Goal: Task Accomplishment & Management: Manage account settings

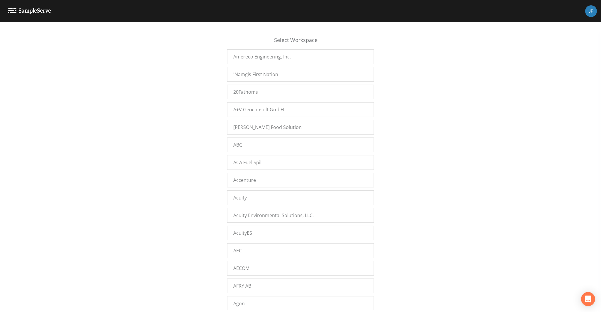
click at [173, 105] on div "Select Workspace Amereco Engineering, Inc. 'Namgis First Nation 20Fathoms A+V G…" at bounding box center [300, 168] width 601 height 282
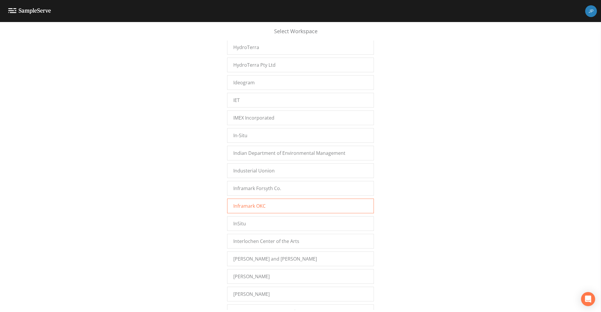
click at [252, 202] on span "Inframark OKC" at bounding box center [249, 205] width 32 height 7
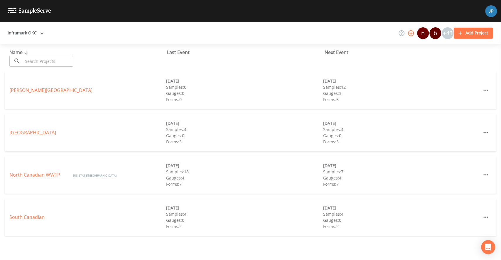
click at [276, 34] on div "Inframark OKC n b +43 Add Project" at bounding box center [250, 33] width 501 height 22
click at [33, 113] on div "[PERSON_NAME] Creek [DATE] Samples: 0 Gauges: 0 Forms: 0 [DATE] Samples: 12 Gau…" at bounding box center [250, 92] width 501 height 42
click at [112, 198] on div "North Canadian WWTP [US_STATE][GEOGRAPHIC_DATA] [DATE] Samples: 18 [GEOGRAPHIC_…" at bounding box center [250, 177] width 501 height 42
click at [410, 33] on icon "button" at bounding box center [410, 33] width 7 height 7
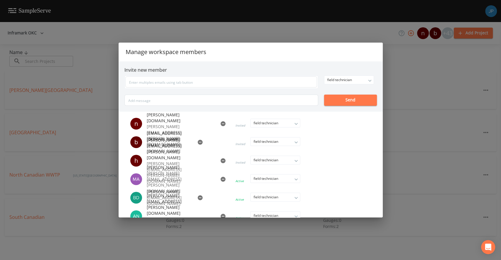
click at [220, 123] on icon "button" at bounding box center [223, 124] width 6 height 6
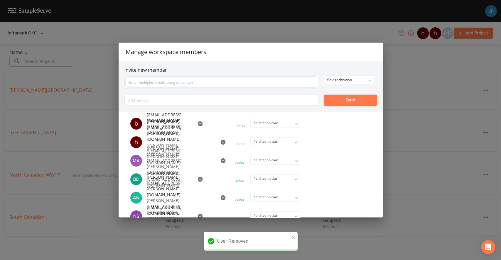
click at [198, 121] on icon "button" at bounding box center [200, 123] width 5 height 5
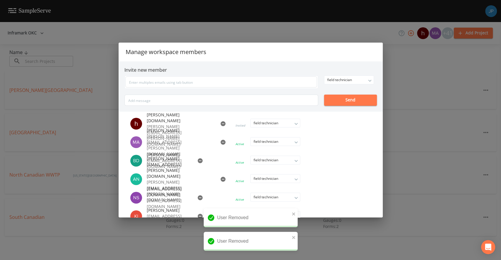
click at [220, 123] on icon "button" at bounding box center [223, 124] width 6 height 6
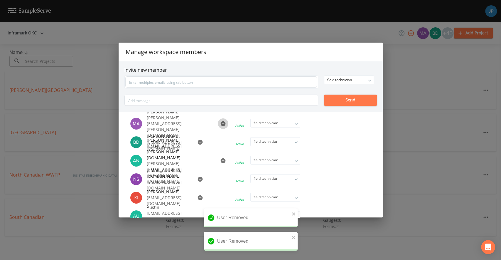
click at [221, 121] on icon "button" at bounding box center [223, 123] width 5 height 5
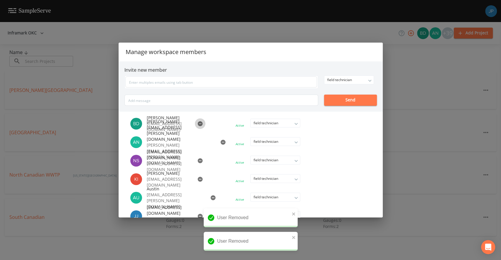
click at [198, 123] on icon "button" at bounding box center [200, 123] width 5 height 5
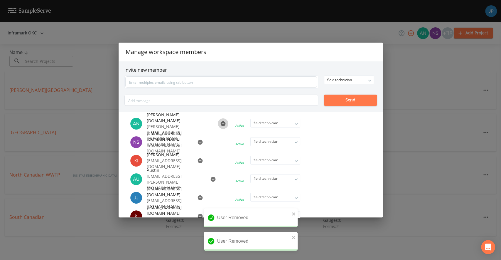
click at [218, 127] on button "button" at bounding box center [223, 123] width 11 height 11
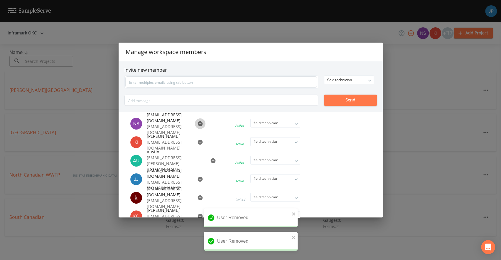
click at [197, 123] on icon "button" at bounding box center [200, 124] width 6 height 6
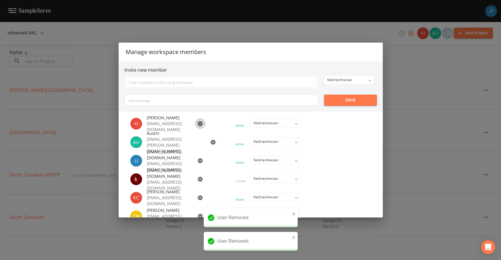
click at [198, 124] on icon "button" at bounding box center [200, 123] width 5 height 5
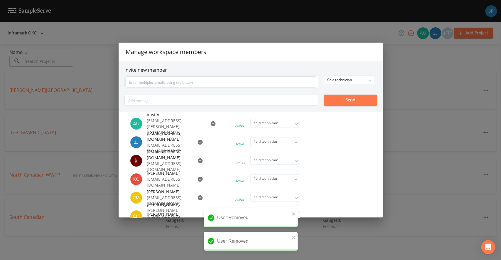
click at [210, 123] on icon "button" at bounding box center [212, 123] width 5 height 5
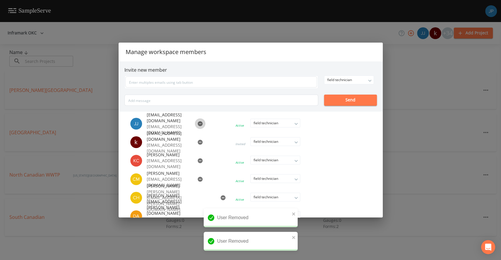
click at [198, 124] on icon "button" at bounding box center [200, 123] width 5 height 5
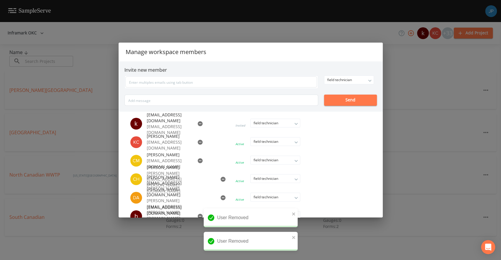
click at [198, 122] on icon "button" at bounding box center [200, 123] width 5 height 5
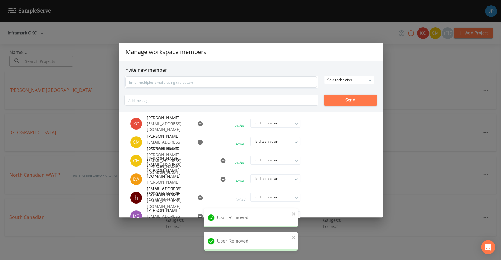
click at [198, 123] on icon "button" at bounding box center [200, 123] width 5 height 5
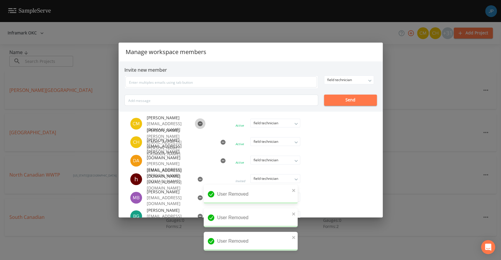
click at [198, 123] on icon "button" at bounding box center [200, 123] width 5 height 5
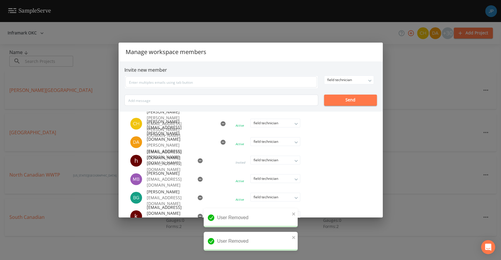
click at [221, 123] on icon "button" at bounding box center [223, 123] width 5 height 5
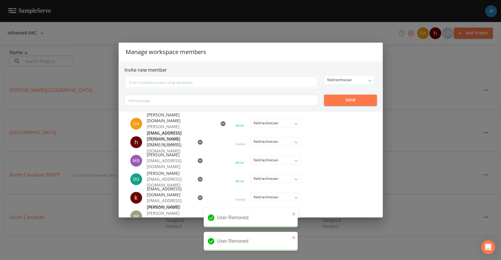
click at [221, 122] on icon "button" at bounding box center [223, 123] width 5 height 5
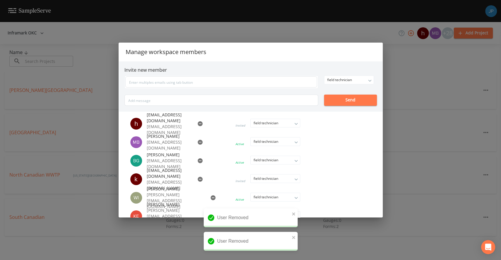
click at [198, 123] on icon "button" at bounding box center [200, 123] width 5 height 5
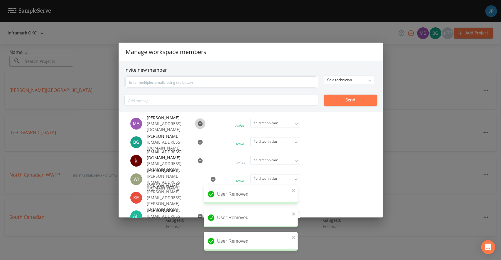
click at [198, 125] on icon "button" at bounding box center [200, 123] width 5 height 5
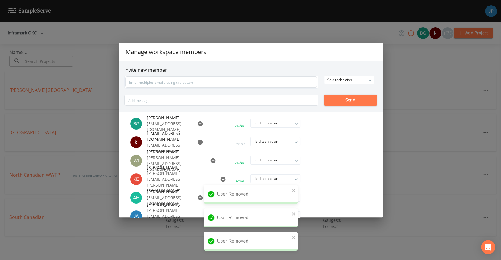
click at [195, 120] on button "button" at bounding box center [200, 123] width 11 height 11
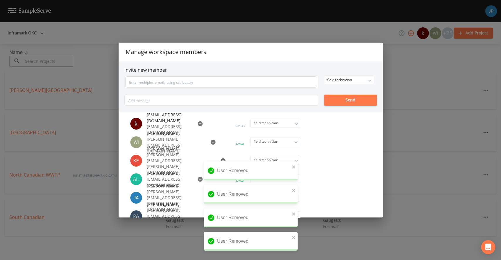
click at [198, 124] on icon "button" at bounding box center [200, 123] width 5 height 5
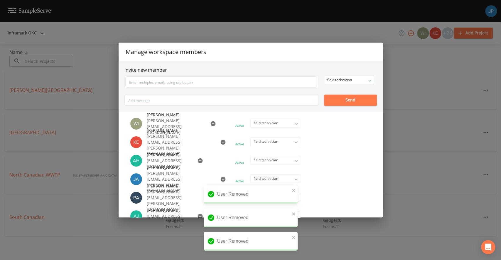
click at [210, 122] on icon "button" at bounding box center [212, 123] width 5 height 5
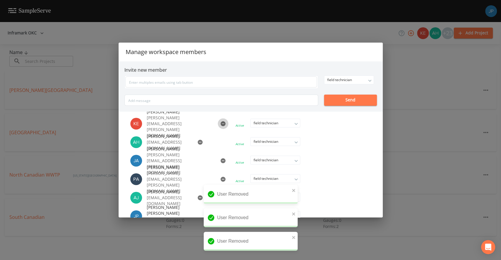
click at [221, 122] on icon "button" at bounding box center [223, 123] width 5 height 5
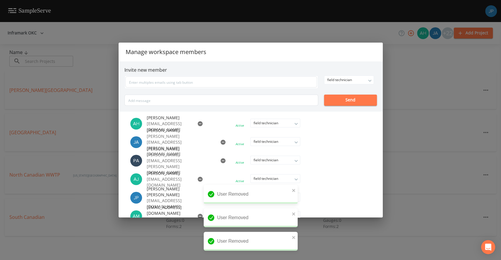
click at [198, 121] on icon "button" at bounding box center [200, 123] width 5 height 5
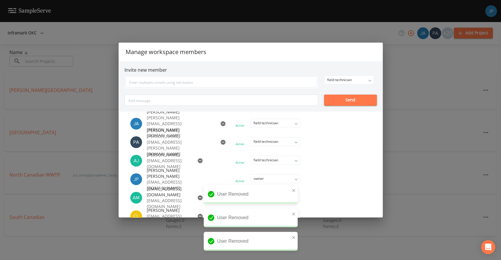
click at [221, 122] on icon "button" at bounding box center [223, 123] width 5 height 5
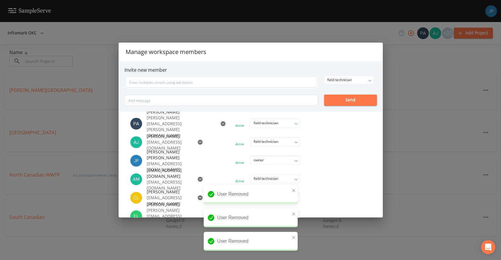
click at [220, 123] on icon "button" at bounding box center [223, 124] width 6 height 6
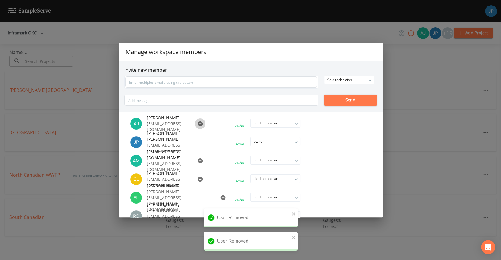
click at [198, 123] on icon "button" at bounding box center [200, 123] width 5 height 5
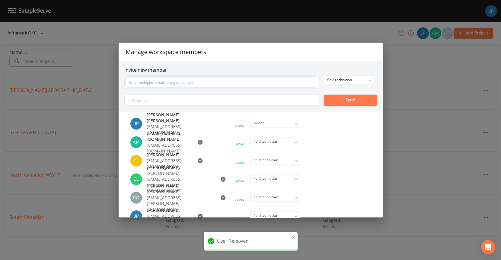
click at [198, 141] on icon "button" at bounding box center [200, 141] width 5 height 5
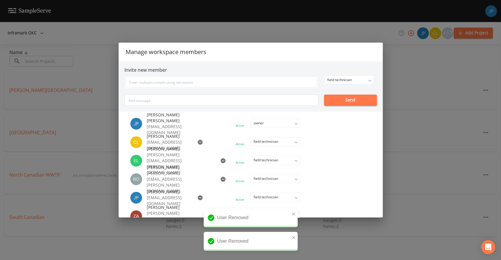
click at [198, 141] on icon "button" at bounding box center [200, 141] width 5 height 5
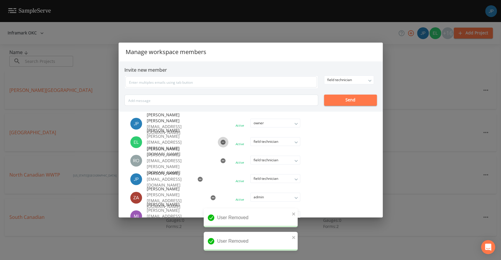
click at [221, 140] on icon "button" at bounding box center [223, 141] width 5 height 5
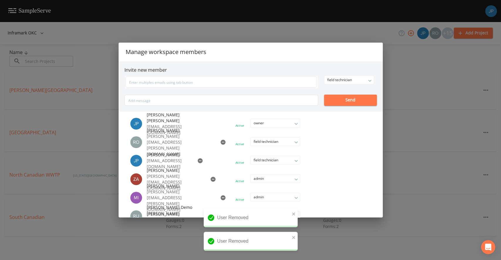
click at [221, 140] on icon "button" at bounding box center [223, 141] width 5 height 5
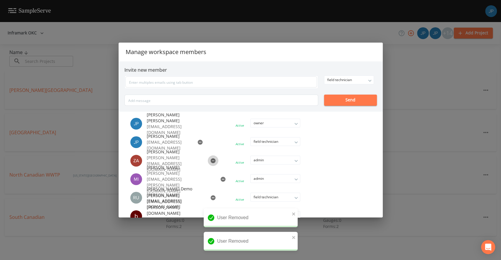
click at [210, 161] on icon "button" at bounding box center [212, 160] width 5 height 5
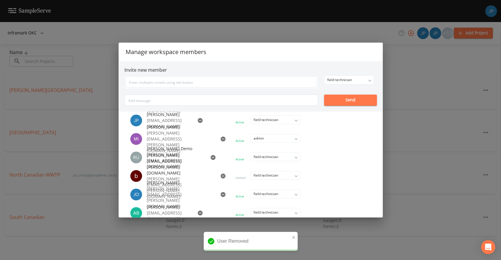
scroll to position [49, 0]
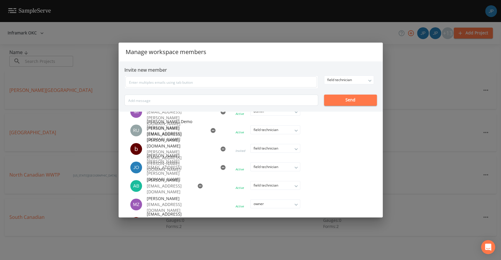
click at [221, 149] on icon "button" at bounding box center [223, 148] width 5 height 5
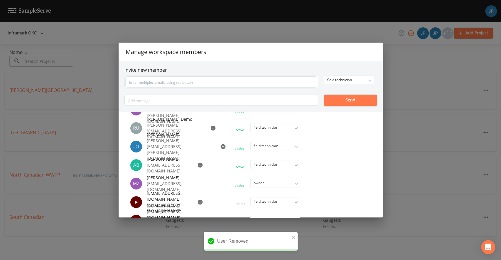
scroll to position [59, 0]
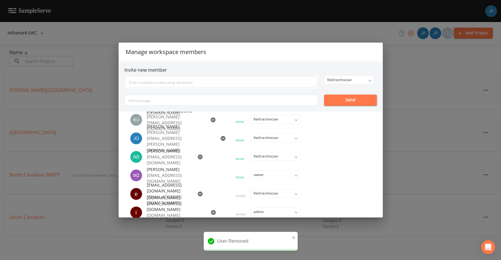
click at [221, 139] on icon "button" at bounding box center [223, 138] width 5 height 5
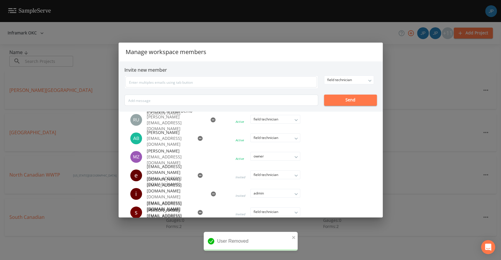
click at [198, 139] on icon "button" at bounding box center [200, 138] width 5 height 5
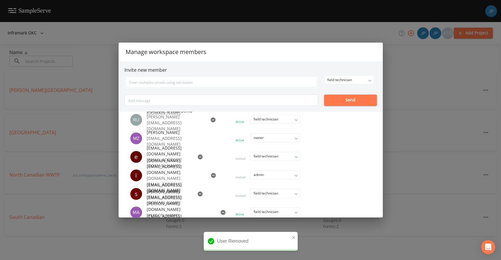
click at [198, 156] on icon "button" at bounding box center [200, 156] width 5 height 5
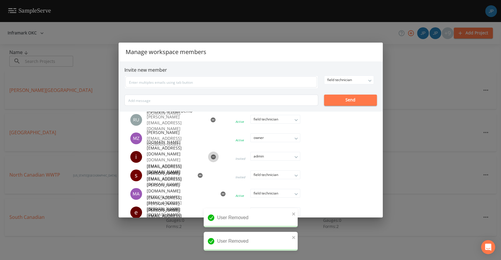
click at [211, 156] on icon "button" at bounding box center [213, 156] width 5 height 5
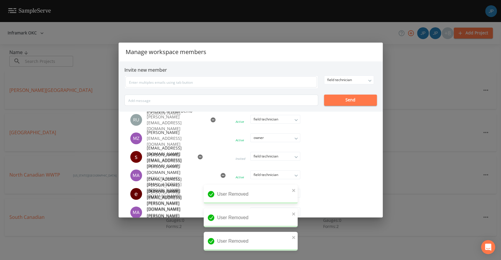
click at [198, 156] on icon "button" at bounding box center [200, 156] width 5 height 5
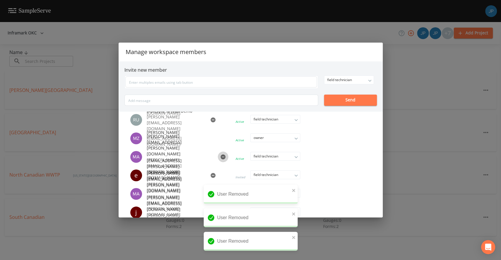
click at [218, 156] on button "button" at bounding box center [223, 156] width 11 height 11
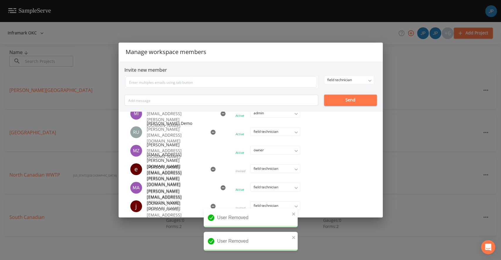
click at [210, 170] on icon "button" at bounding box center [212, 168] width 5 height 5
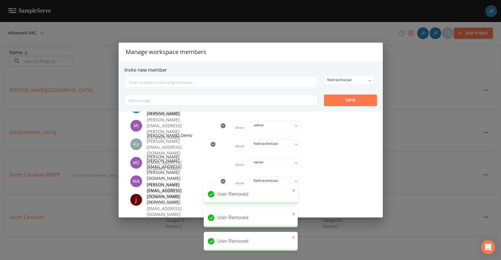
scroll to position [28, 0]
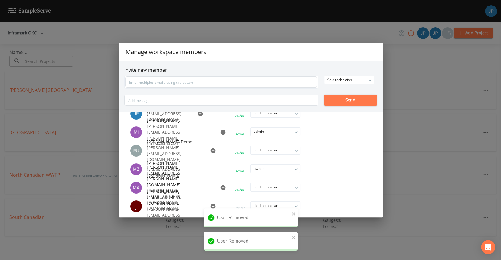
click at [221, 186] on icon "button" at bounding box center [223, 187] width 5 height 5
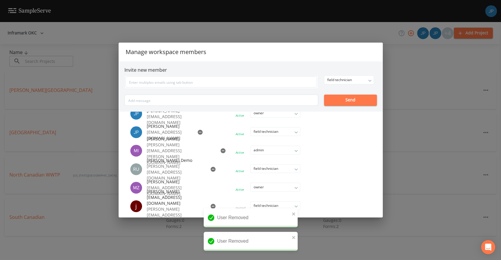
click at [210, 205] on icon "button" at bounding box center [212, 205] width 5 height 5
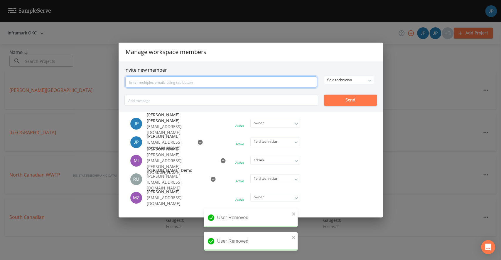
click at [213, 82] on input "text" at bounding box center [221, 81] width 192 height 11
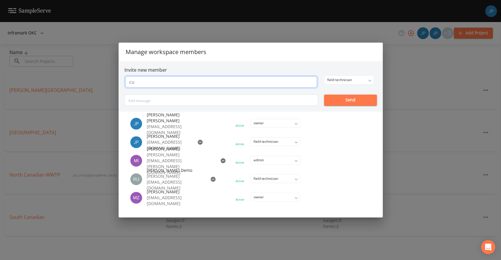
type input "c"
click at [148, 81] on input "text" at bounding box center [221, 81] width 192 height 11
paste input "[PERSON_NAME][EMAIL_ADDRESS][DOMAIN_NAME]"
type input "[PERSON_NAME][EMAIL_ADDRESS][DOMAIN_NAME]"
click at [356, 84] on div "field technician owner admin field technician Send" at bounding box center [250, 90] width 252 height 30
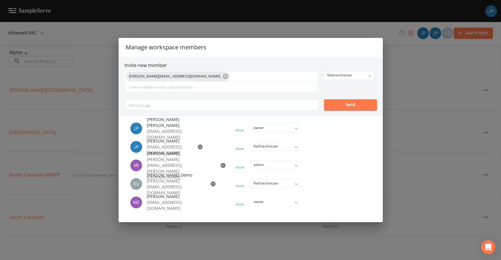
click at [355, 83] on div "[PERSON_NAME][EMAIL_ADDRESS][DOMAIN_NAME] field technician owner admin field te…" at bounding box center [250, 91] width 252 height 40
click at [354, 77] on div "field technician" at bounding box center [348, 75] width 49 height 8
click at [344, 93] on button "admin" at bounding box center [348, 95] width 49 height 9
click at [351, 93] on div "[PERSON_NAME][EMAIL_ADDRESS][DOMAIN_NAME] admin owner admin field technician Se…" at bounding box center [250, 91] width 252 height 40
click at [351, 105] on button "Send" at bounding box center [350, 104] width 53 height 11
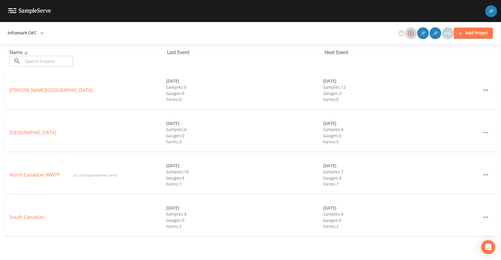
click at [412, 33] on icon "button" at bounding box center [411, 33] width 6 height 6
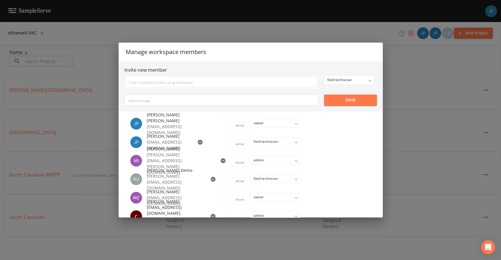
click at [394, 80] on div "Manage workspace members Invite new member field technician owner admin field t…" at bounding box center [250, 130] width 501 height 260
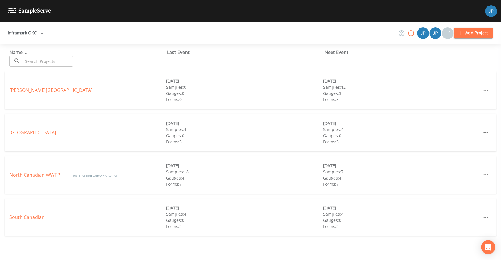
click at [408, 34] on icon "button" at bounding box center [410, 33] width 7 height 7
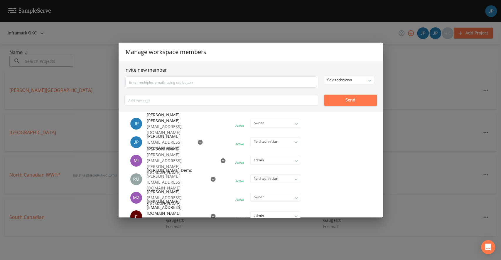
click at [419, 117] on div "Manage workspace members Invite new member field technician owner admin field t…" at bounding box center [250, 130] width 501 height 260
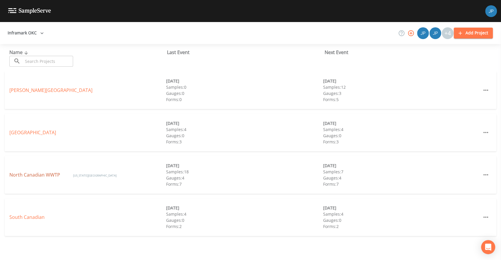
click at [47, 173] on link "North Canadian WWTP" at bounding box center [35, 174] width 52 height 6
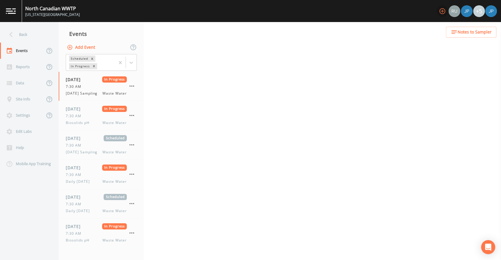
click at [441, 12] on icon "button" at bounding box center [442, 11] width 7 height 7
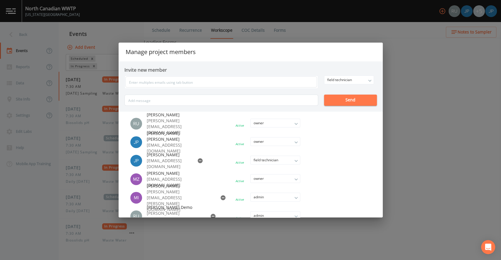
select select "b6a3c313-748b-4795-a028-792ad310bd60"
select select "092b3f94-5697-4c94-9891-da161916fdbb"
select select "b6a3c313-748b-4795-a028-792ad310bd60"
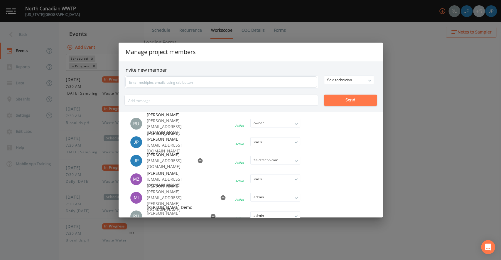
select select "092b3f94-5697-4c94-9891-da161916fdbb"
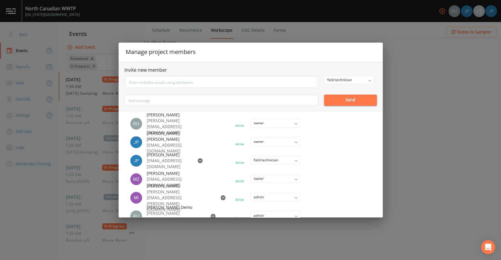
select select "092b3f94-5697-4c94-9891-da161916fdbb"
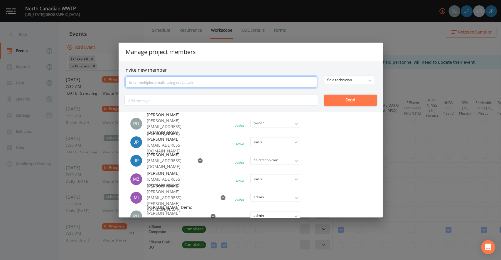
click at [173, 83] on input "text" at bounding box center [221, 81] width 192 height 11
paste input "[PERSON_NAME][EMAIL_ADDRESS][PERSON_NAME][DOMAIN_NAME]"
type input "[PERSON_NAME][EMAIL_ADDRESS][PERSON_NAME][DOMAIN_NAME]"
click at [339, 101] on button "Send" at bounding box center [350, 100] width 53 height 11
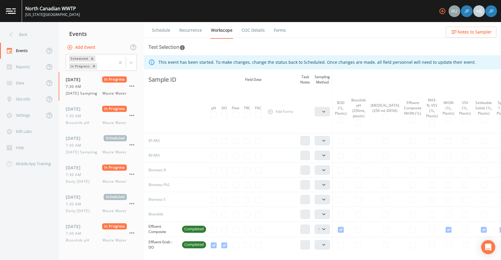
click at [440, 13] on icon "button" at bounding box center [442, 11] width 6 height 6
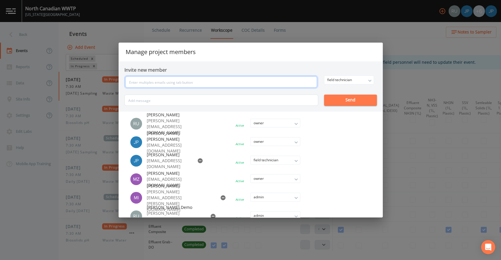
click at [167, 82] on input "text" at bounding box center [221, 81] width 192 height 11
paste input "[PERSON_NAME][EMAIL_ADDRESS][PERSON_NAME][DOMAIN_NAME]"
type input "[PERSON_NAME][EMAIL_ADDRESS][PERSON_NAME][DOMAIN_NAME]"
click at [340, 97] on div "field technician owner admin field technician Send" at bounding box center [250, 90] width 252 height 30
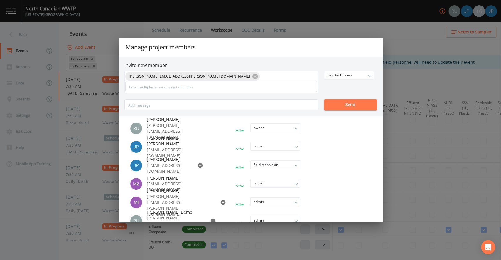
click at [348, 106] on button "Send" at bounding box center [350, 104] width 53 height 11
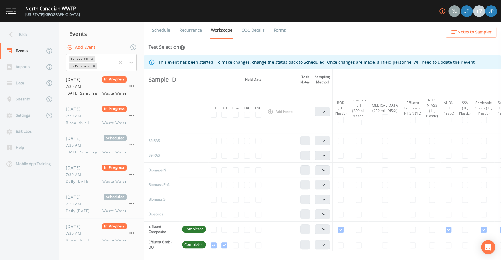
click at [438, 14] on button "button" at bounding box center [443, 11] width 12 height 12
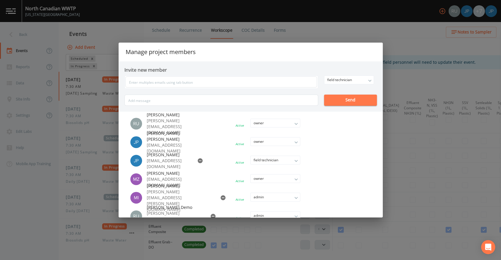
click at [441, 12] on div "Manage project members Invite new member field technician owner admin field tec…" at bounding box center [250, 130] width 501 height 260
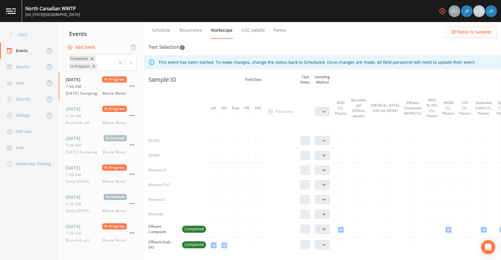
click at [441, 12] on icon "button" at bounding box center [442, 11] width 7 height 7
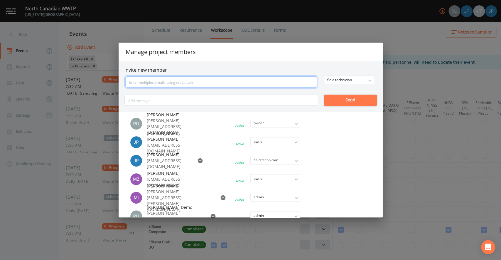
click at [229, 84] on input "text" at bounding box center [221, 81] width 192 height 11
paste input "[PERSON_NAME][EMAIL_ADDRESS][PERSON_NAME][DOMAIN_NAME]"
type input "[PERSON_NAME][EMAIL_ADDRESS][PERSON_NAME][DOMAIN_NAME]"
click at [328, 101] on button "Send" at bounding box center [350, 100] width 53 height 11
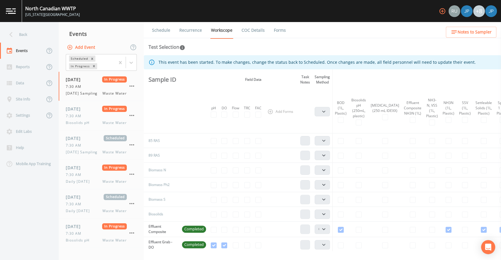
click at [442, 12] on icon "button" at bounding box center [442, 11] width 7 height 7
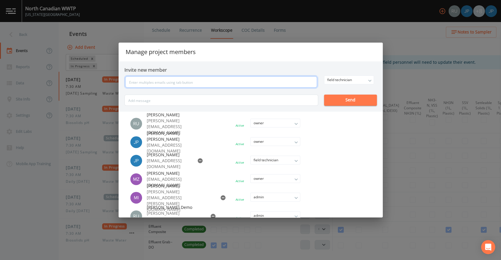
click at [232, 83] on input "text" at bounding box center [221, 81] width 192 height 11
paste input "[PERSON_NAME][EMAIL_ADDRESS][PERSON_NAME][DOMAIN_NAME]"
type input "[PERSON_NAME][EMAIL_ADDRESS][PERSON_NAME][DOMAIN_NAME]"
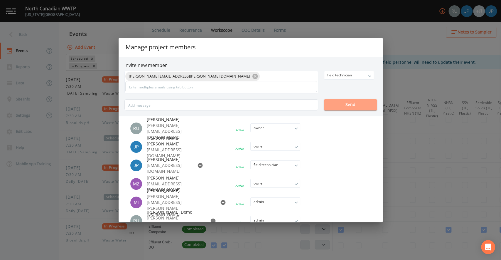
click at [353, 102] on button "Send" at bounding box center [350, 104] width 53 height 11
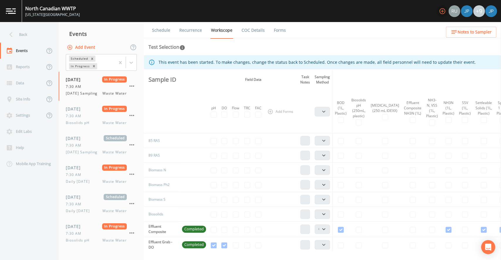
click at [441, 11] on icon "button" at bounding box center [442, 11] width 7 height 7
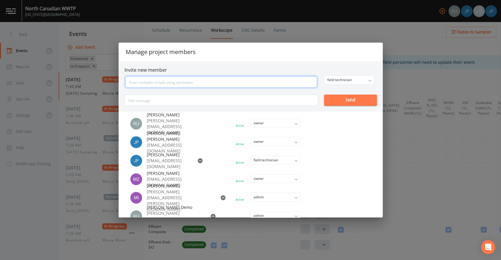
click at [284, 76] on input "text" at bounding box center [221, 81] width 192 height 11
paste input "[PERSON_NAME][EMAIL_ADDRESS][PERSON_NAME][DOMAIN_NAME]"
click at [284, 78] on input "[PERSON_NAME][EMAIL_ADDRESS][PERSON_NAME][DOMAIN_NAME]" at bounding box center [221, 81] width 192 height 11
type input "[PERSON_NAME][EMAIL_ADDRESS][PERSON_NAME][DOMAIN_NAME]"
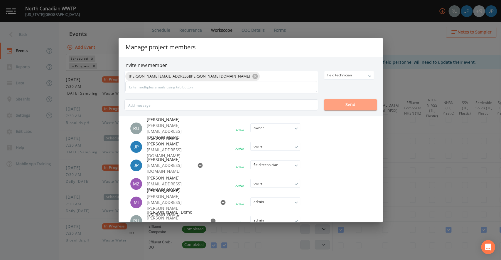
click at [335, 99] on button "Send" at bounding box center [350, 104] width 53 height 11
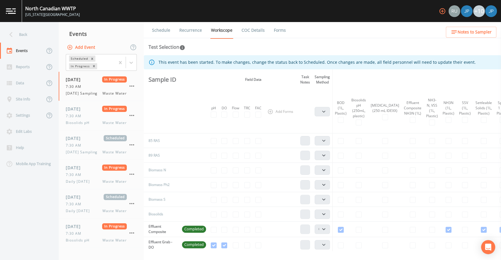
click at [443, 10] on icon "button" at bounding box center [442, 11] width 7 height 7
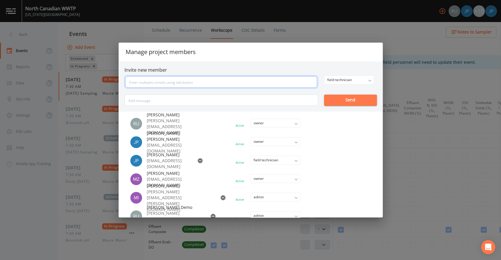
click at [182, 83] on input "text" at bounding box center [221, 81] width 192 height 11
paste input "[PERSON_NAME][EMAIL_ADDRESS][PERSON_NAME][DOMAIN_NAME]"
type input "[PERSON_NAME][EMAIL_ADDRESS][PERSON_NAME][DOMAIN_NAME]"
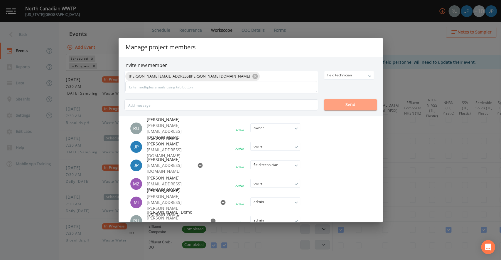
click at [355, 100] on button "Send" at bounding box center [350, 104] width 53 height 11
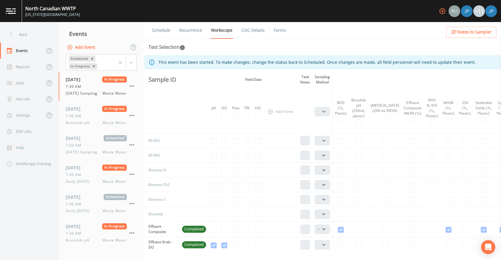
click at [440, 11] on icon "button" at bounding box center [442, 11] width 7 height 7
click at [444, 12] on icon "button" at bounding box center [442, 11] width 7 height 7
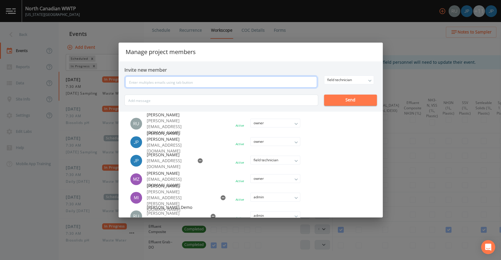
click at [216, 86] on input "text" at bounding box center [221, 81] width 192 height 11
paste input "[EMAIL_ADDRESS][PERSON_NAME][DOMAIN_NAME]"
type input "[EMAIL_ADDRESS][PERSON_NAME][DOMAIN_NAME]"
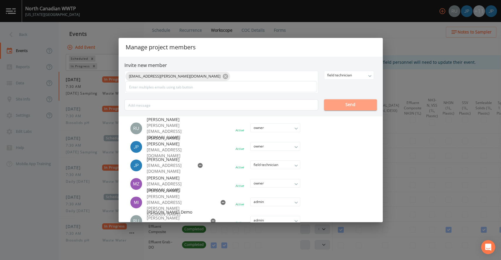
click at [365, 102] on button "Send" at bounding box center [350, 104] width 53 height 11
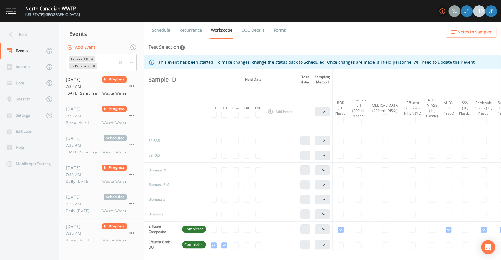
click at [442, 10] on icon "button" at bounding box center [442, 11] width 7 height 7
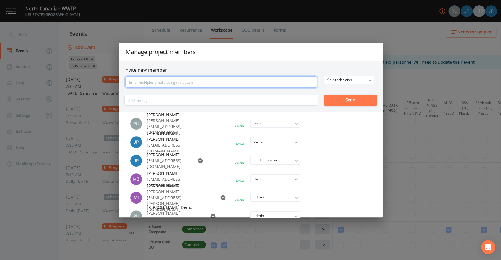
click at [198, 80] on input "text" at bounding box center [221, 81] width 192 height 11
paste input "[PERSON_NAME][EMAIL_ADDRESS][PERSON_NAME][DOMAIN_NAME]"
type input "[PERSON_NAME][EMAIL_ADDRESS][PERSON_NAME][DOMAIN_NAME]"
click at [347, 98] on div "field technician owner admin field technician Send" at bounding box center [250, 90] width 252 height 30
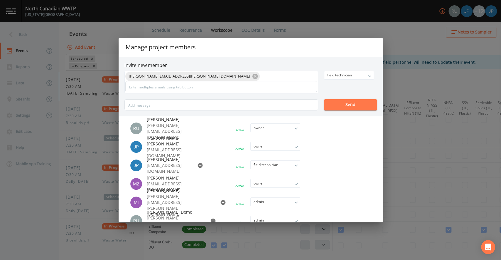
click at [348, 105] on button "Send" at bounding box center [350, 104] width 53 height 11
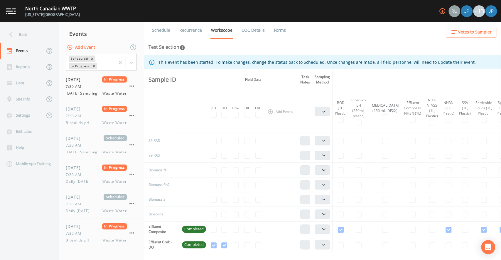
click at [440, 12] on icon "button" at bounding box center [442, 11] width 7 height 7
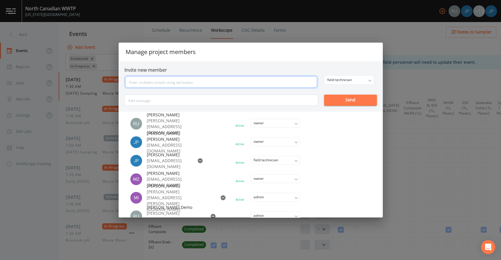
click at [240, 81] on input "text" at bounding box center [221, 81] width 192 height 11
paste input "[PERSON_NAME][EMAIL_ADDRESS][PERSON_NAME][DOMAIN_NAME]"
type input "[PERSON_NAME][EMAIL_ADDRESS][PERSON_NAME][DOMAIN_NAME]"
click at [343, 100] on button "Send" at bounding box center [350, 100] width 53 height 11
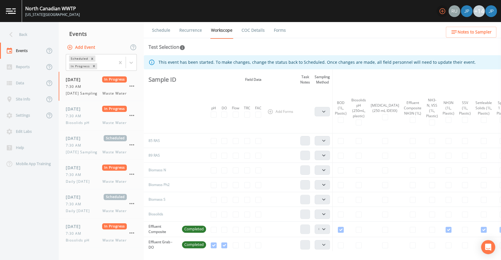
click at [442, 11] on icon "button" at bounding box center [442, 11] width 6 height 6
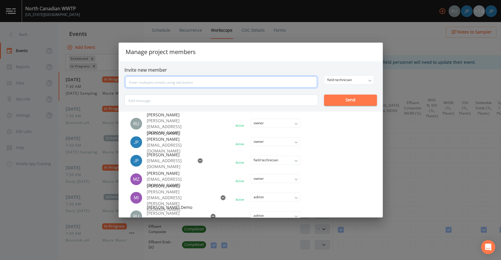
drag, startPoint x: 247, startPoint y: 80, endPoint x: 243, endPoint y: 83, distance: 4.8
click at [247, 80] on input "text" at bounding box center [221, 81] width 192 height 11
paste input "[PERSON_NAME][EMAIL_ADDRESS][PERSON_NAME][DOMAIN_NAME]"
type input "[PERSON_NAME][EMAIL_ADDRESS][PERSON_NAME][DOMAIN_NAME]"
click at [354, 103] on button "Send" at bounding box center [350, 100] width 53 height 11
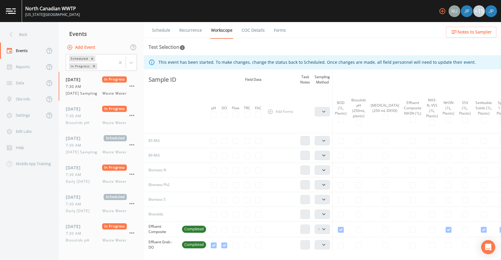
click at [442, 13] on icon "button" at bounding box center [442, 11] width 7 height 7
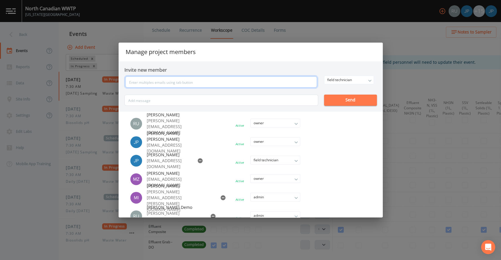
click at [161, 83] on input "text" at bounding box center [221, 81] width 192 height 11
paste input "[PERSON_NAME][EMAIL_ADDRESS][PERSON_NAME][DOMAIN_NAME]"
type input "[PERSON_NAME][EMAIL_ADDRESS][PERSON_NAME][DOMAIN_NAME]"
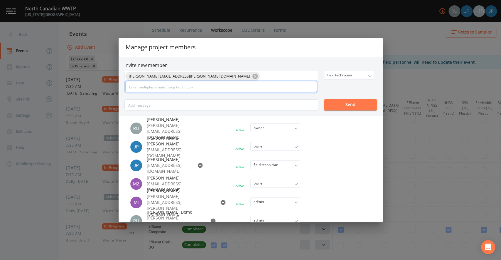
click at [164, 87] on input "text" at bounding box center [221, 86] width 192 height 11
paste input "[PERSON_NAME][EMAIL_ADDRESS][PERSON_NAME][DOMAIN_NAME]"
type input "[PERSON_NAME][EMAIL_ADDRESS][PERSON_NAME][DOMAIN_NAME]"
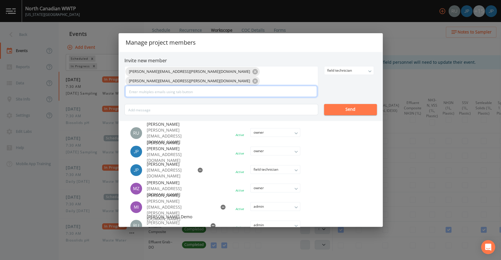
click at [178, 87] on input "text" at bounding box center [221, 91] width 192 height 11
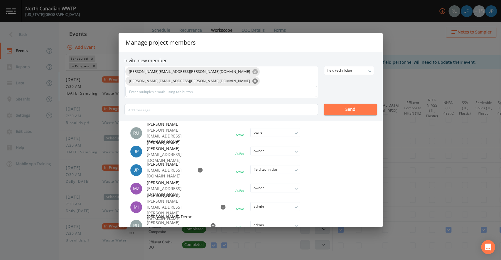
click at [258, 78] on icon at bounding box center [255, 81] width 6 height 6
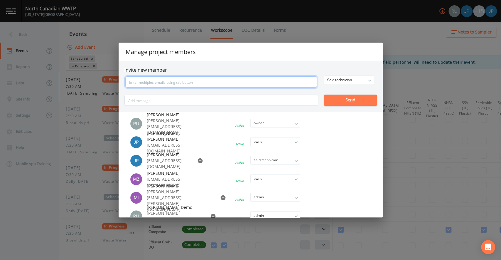
click at [250, 81] on input "text" at bounding box center [221, 81] width 192 height 11
paste input "[PERSON_NAME][EMAIL_ADDRESS][PERSON_NAME][DOMAIN_NAME]"
type input "[PERSON_NAME][EMAIL_ADDRESS][PERSON_NAME][DOMAIN_NAME]"
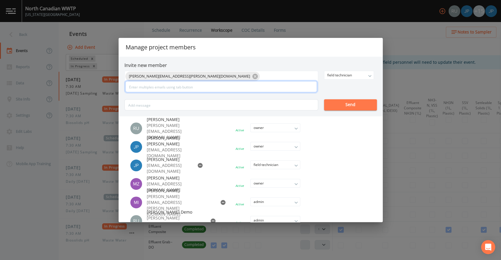
click at [237, 85] on input "text" at bounding box center [221, 86] width 192 height 11
click at [159, 87] on input "text" at bounding box center [221, 86] width 192 height 11
paste input "[PERSON_NAME][EMAIL_ADDRESS][DOMAIN_NAME]"
type input "[PERSON_NAME][EMAIL_ADDRESS][DOMAIN_NAME]"
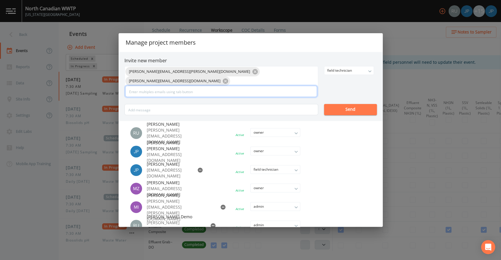
click at [165, 89] on input "text" at bounding box center [221, 91] width 192 height 11
paste input "[PERSON_NAME][EMAIL_ADDRESS][PERSON_NAME][DOMAIN_NAME]"
type input "[PERSON_NAME][EMAIL_ADDRESS][PERSON_NAME][DOMAIN_NAME]"
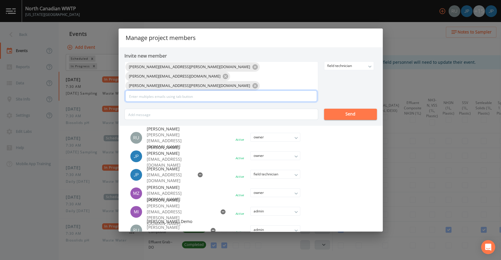
click at [179, 92] on input "text" at bounding box center [221, 95] width 192 height 11
paste input "[PERSON_NAME][EMAIL_ADDRESS][DOMAIN_NAME]"
type input "[PERSON_NAME][EMAIL_ADDRESS][DOMAIN_NAME]"
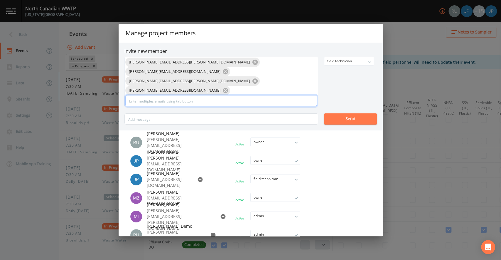
click at [186, 95] on input "text" at bounding box center [221, 100] width 192 height 11
paste input "[PERSON_NAME][EMAIL_ADDRESS][PERSON_NAME][DOMAIN_NAME]"
type input "[PERSON_NAME][EMAIL_ADDRESS][PERSON_NAME][DOMAIN_NAME]"
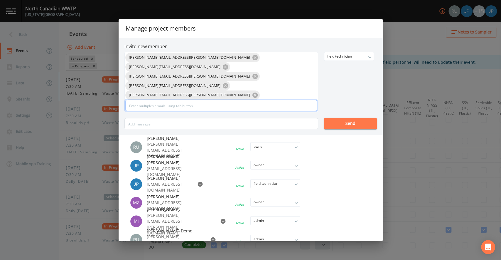
click at [188, 100] on input "text" at bounding box center [221, 105] width 192 height 11
paste input "[EMAIL_ADDRESS][DOMAIN_NAME]"
type input "[EMAIL_ADDRESS][DOMAIN_NAME]"
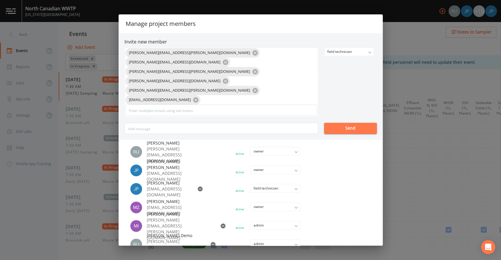
click at [350, 90] on div "[PERSON_NAME][EMAIL_ADDRESS][PERSON_NAME][DOMAIN_NAME] [PERSON_NAME][EMAIL_ADDR…" at bounding box center [250, 90] width 252 height 87
click at [348, 123] on button "Send" at bounding box center [350, 128] width 53 height 11
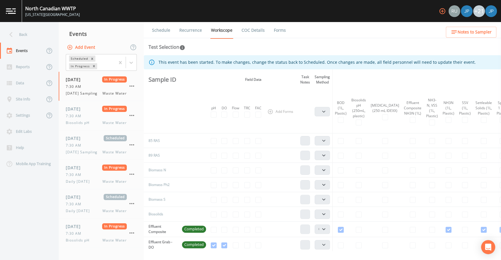
click at [442, 8] on icon "button" at bounding box center [442, 11] width 6 height 6
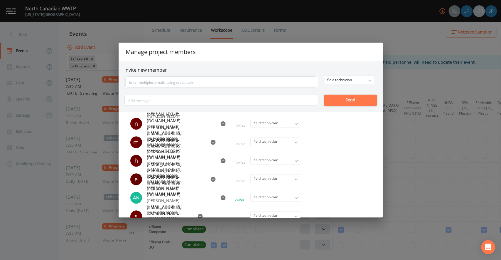
scroll to position [324, 0]
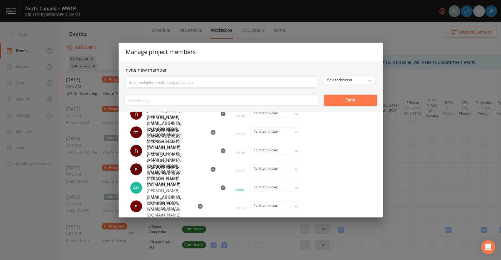
click at [395, 91] on div "Manage project members Invite new member field technician owner admin field tec…" at bounding box center [250, 130] width 501 height 260
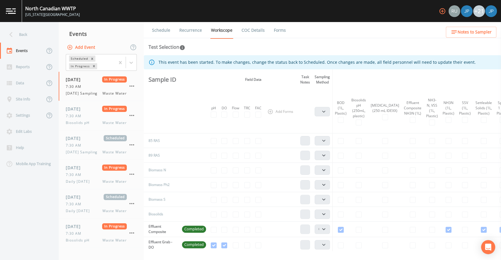
click at [121, 41] on div "Events" at bounding box center [101, 33] width 85 height 15
click at [40, 33] on div "Back" at bounding box center [26, 34] width 53 height 16
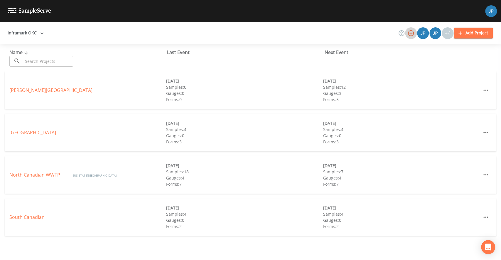
click at [409, 33] on icon "button" at bounding box center [410, 33] width 7 height 7
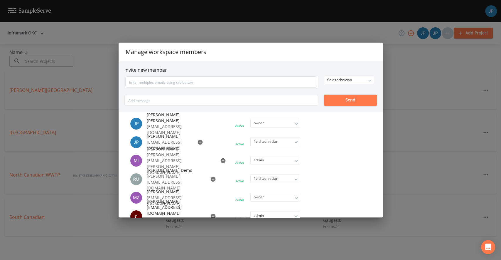
scroll to position [10, 0]
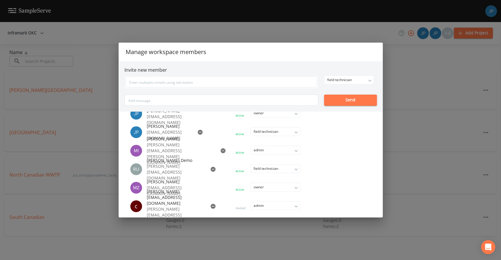
click at [402, 70] on div "Manage workspace members Invite new member field technician owner admin field t…" at bounding box center [250, 130] width 501 height 260
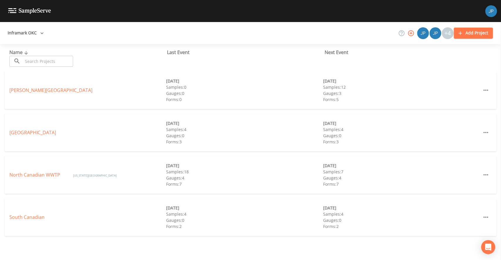
click at [412, 35] on icon "button" at bounding box center [410, 33] width 7 height 7
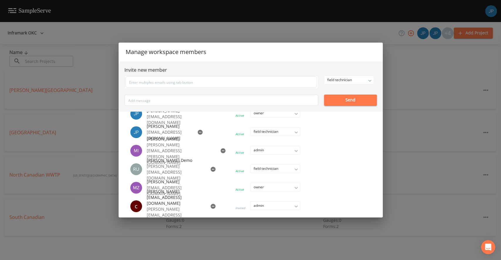
click at [436, 66] on div "Manage workspace members Invite new member field technician owner admin field t…" at bounding box center [250, 130] width 501 height 260
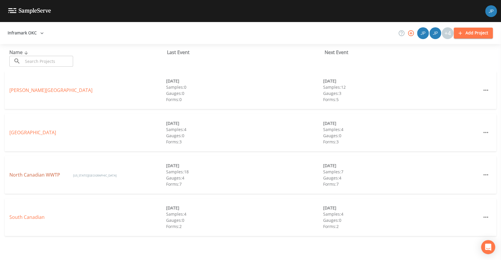
click at [39, 175] on link "North Canadian WWTP" at bounding box center [35, 174] width 52 height 6
select select "b6a3c313-748b-4795-a028-792ad310bd60"
select select "092b3f94-5697-4c94-9891-da161916fdbb"
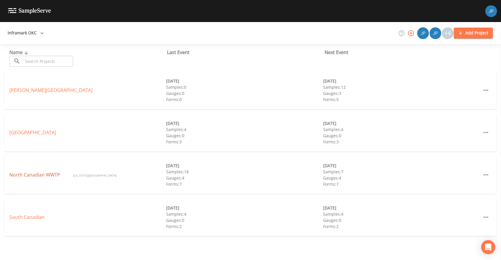
select select "b6a3c313-748b-4795-a028-792ad310bd60"
select select "092b3f94-5697-4c94-9891-da161916fdbb"
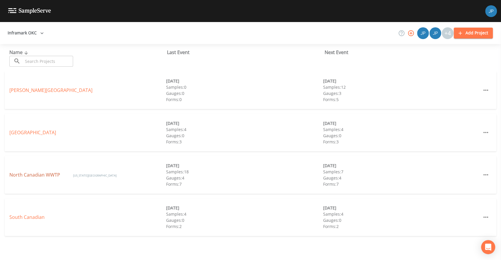
select select "092b3f94-5697-4c94-9891-da161916fdbb"
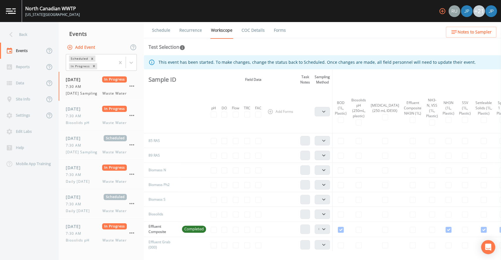
click at [442, 13] on icon "button" at bounding box center [442, 11] width 7 height 7
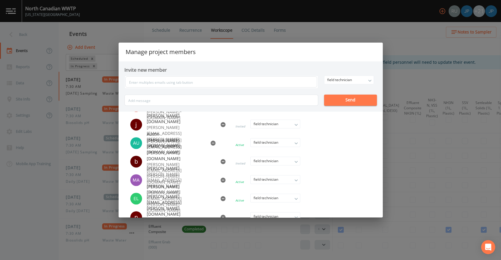
scroll to position [324, 0]
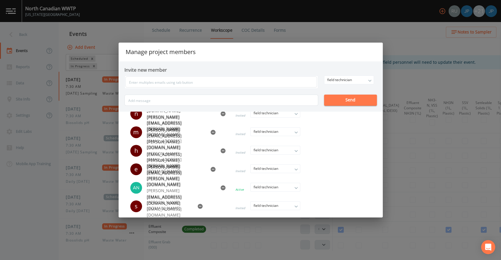
click at [416, 42] on div "Manage project members Invite new member field technician owner admin field tec…" at bounding box center [250, 130] width 501 height 260
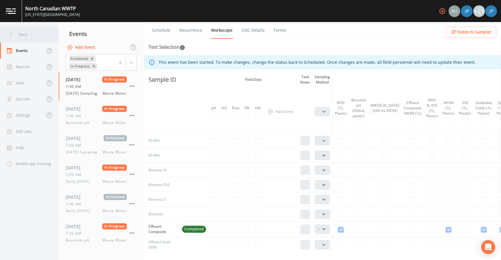
click at [14, 31] on icon at bounding box center [11, 34] width 10 height 10
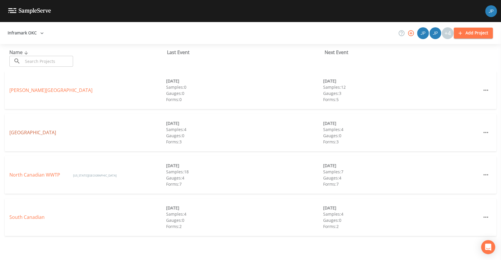
click at [27, 130] on link "[GEOGRAPHIC_DATA]" at bounding box center [32, 132] width 47 height 6
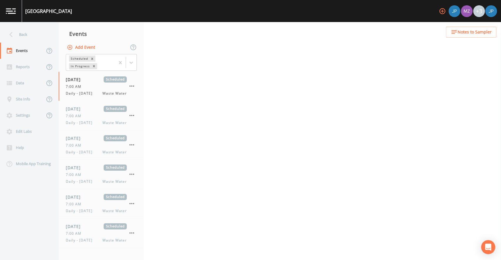
click at [441, 11] on icon "button" at bounding box center [442, 11] width 7 height 7
select select "b6a3c313-748b-4795-a028-792ad310bd60"
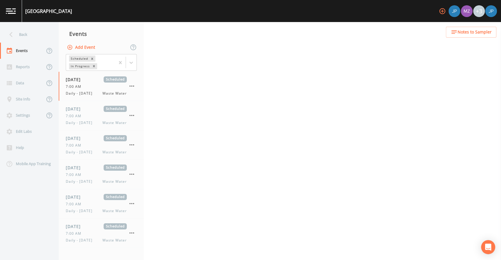
select select "b6a3c313-748b-4795-a028-792ad310bd60"
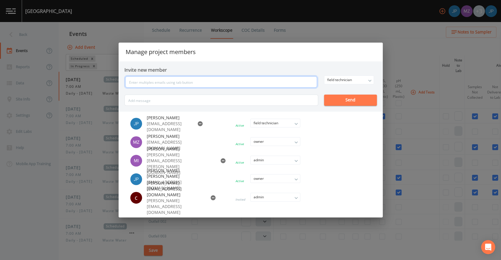
click at [214, 84] on input "text" at bounding box center [221, 81] width 192 height 11
paste input "[PERSON_NAME][EMAIL_ADDRESS][PERSON_NAME][DOMAIN_NAME]"
type input "[PERSON_NAME][EMAIL_ADDRESS][PERSON_NAME][DOMAIN_NAME]"
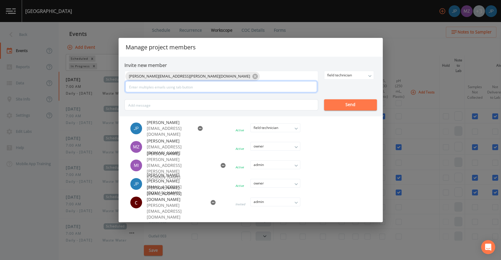
click at [207, 88] on input "text" at bounding box center [221, 86] width 192 height 11
click at [204, 89] on input "text" at bounding box center [221, 86] width 192 height 11
paste input "[PERSON_NAME][EMAIL_ADDRESS][PERSON_NAME][DOMAIN_NAME]"
type input "[PERSON_NAME][EMAIL_ADDRESS][PERSON_NAME][DOMAIN_NAME]"
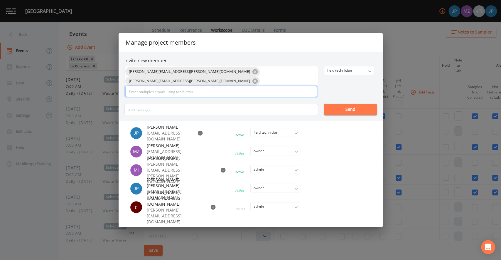
click at [220, 89] on input "text" at bounding box center [221, 91] width 192 height 11
click at [218, 88] on input "text" at bounding box center [221, 91] width 192 height 11
paste input "[PERSON_NAME][EMAIL_ADDRESS][PERSON_NAME][DOMAIN_NAME]"
type input "[PERSON_NAME][EMAIL_ADDRESS][PERSON_NAME][DOMAIN_NAME]"
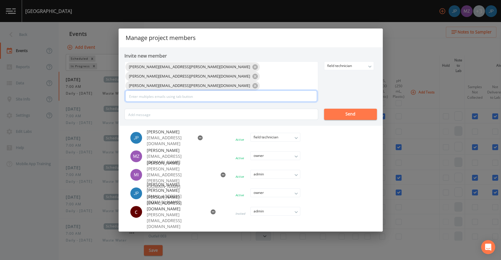
click at [216, 92] on input "text" at bounding box center [221, 95] width 192 height 11
click at [216, 91] on input "text" at bounding box center [221, 95] width 192 height 11
paste input "[PERSON_NAME][EMAIL_ADDRESS][PERSON_NAME][DOMAIN_NAME]"
type input "[PERSON_NAME][EMAIL_ADDRESS][PERSON_NAME][DOMAIN_NAME]"
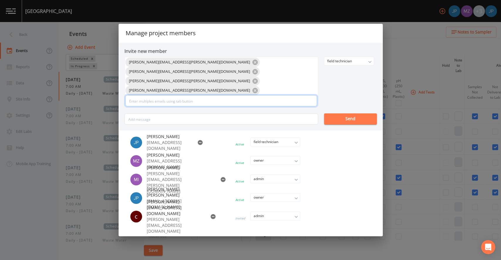
click at [155, 95] on input "text" at bounding box center [221, 100] width 192 height 11
paste input "[EMAIL_ADDRESS][DOMAIN_NAME]"
type input "[EMAIL_ADDRESS][DOMAIN_NAME]"
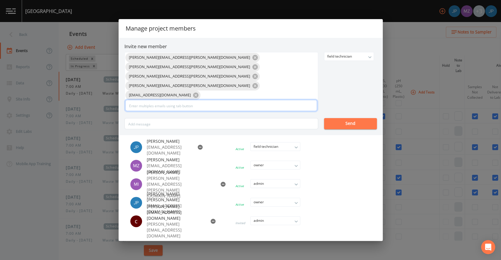
click at [155, 100] on input "text" at bounding box center [221, 105] width 192 height 11
paste input "[EMAIL_ADDRESS][PERSON_NAME][DOMAIN_NAME]"
type input "[EMAIL_ADDRESS][PERSON_NAME][DOMAIN_NAME]"
click at [237, 100] on input "text" at bounding box center [221, 105] width 192 height 11
paste input "[PERSON_NAME][EMAIL_ADDRESS][DOMAIN_NAME]"
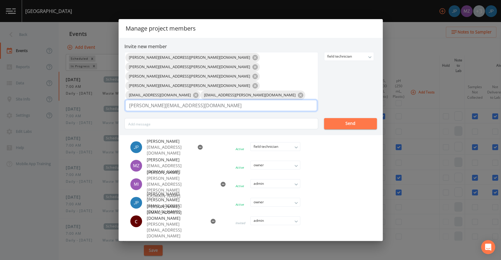
type input "[PERSON_NAME][EMAIL_ADDRESS][DOMAIN_NAME]"
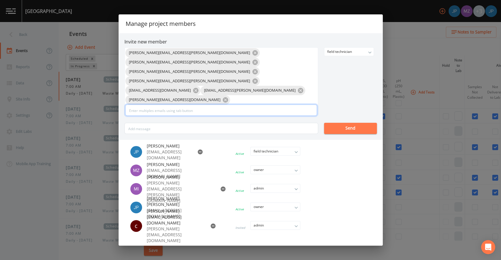
click at [196, 105] on input "text" at bounding box center [221, 110] width 192 height 11
paste input "[PERSON_NAME][EMAIL_ADDRESS][PERSON_NAME][DOMAIN_NAME]"
type input "[PERSON_NAME][EMAIL_ADDRESS][PERSON_NAME][DOMAIN_NAME]"
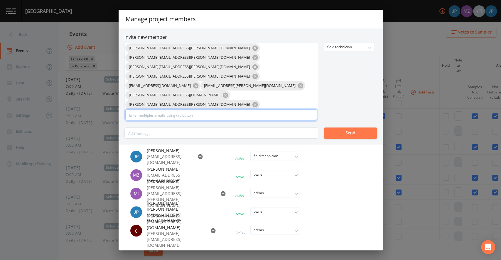
click at [227, 109] on input "text" at bounding box center [221, 114] width 192 height 11
paste input "[EMAIL_ADDRESS][DOMAIN_NAME]"
type input "[EMAIL_ADDRESS][DOMAIN_NAME]"
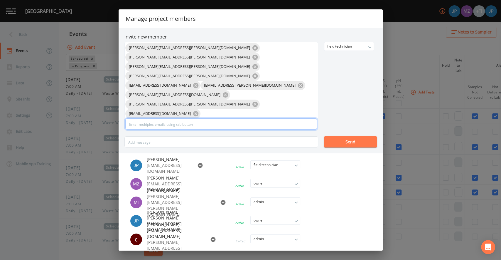
click at [210, 118] on input "text" at bounding box center [221, 123] width 192 height 11
paste input "[PERSON_NAME][EMAIL_ADDRESS][PERSON_NAME][DOMAIN_NAME]"
type input "[PERSON_NAME][EMAIL_ADDRESS][PERSON_NAME][DOMAIN_NAME]"
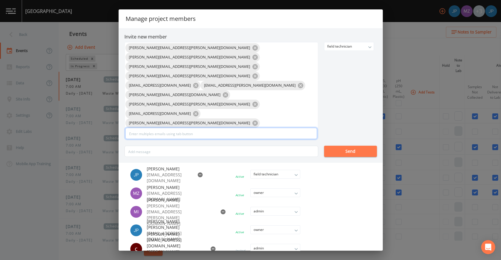
click at [203, 128] on input "text" at bounding box center [221, 133] width 192 height 11
paste input "[PERSON_NAME][EMAIL_ADDRESS][DOMAIN_NAME]"
type input "[PERSON_NAME][EMAIL_ADDRESS][DOMAIN_NAME]"
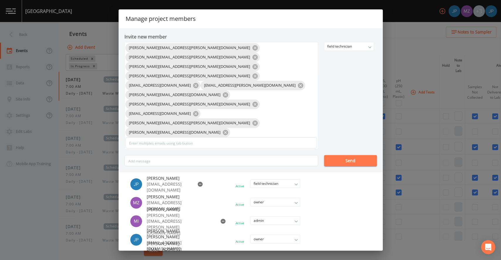
click at [374, 97] on div "[PERSON_NAME][EMAIL_ADDRESS][PERSON_NAME][DOMAIN_NAME] [PERSON_NAME][EMAIL_ADDR…" at bounding box center [250, 104] width 252 height 124
click at [357, 155] on button "Send" at bounding box center [350, 160] width 53 height 11
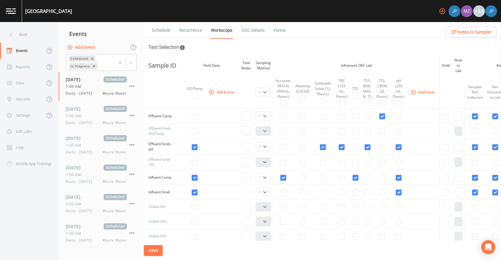
click at [441, 11] on icon "button" at bounding box center [442, 11] width 6 height 6
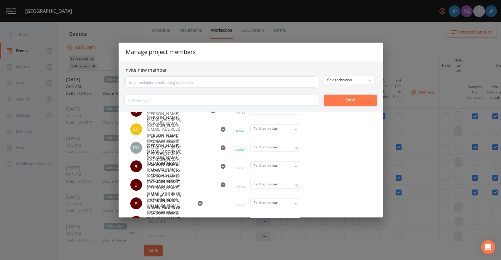
scroll to position [90, 0]
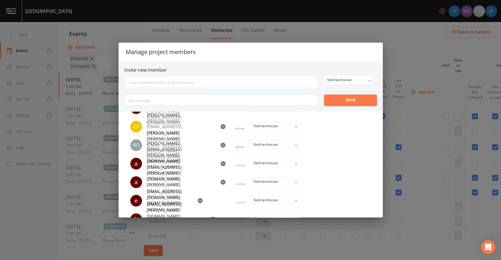
click at [394, 51] on div "Manage project members Invite new member field technician owner admin field tec…" at bounding box center [250, 130] width 501 height 260
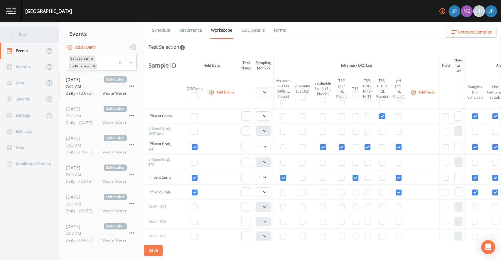
click at [26, 33] on div "Back" at bounding box center [26, 34] width 53 height 16
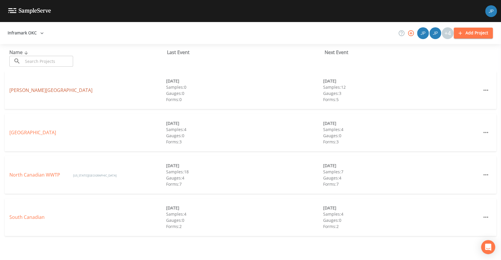
click at [26, 91] on link "[PERSON_NAME][GEOGRAPHIC_DATA]" at bounding box center [50, 90] width 83 height 6
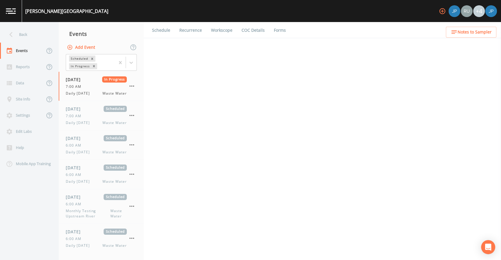
select select "092b3f94-5697-4c94-9891-da161916fdbb"
select select "b6a3c313-748b-4795-a028-792ad310bd60"
select select "092b3f94-5697-4c94-9891-da161916fdbb"
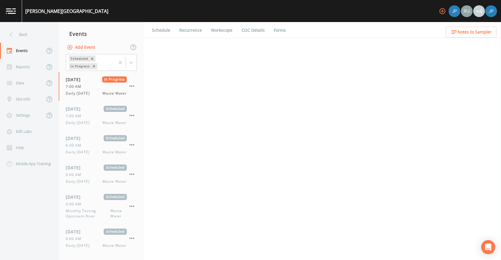
select select "b6a3c313-748b-4795-a028-792ad310bd60"
select select "092b3f94-5697-4c94-9891-da161916fdbb"
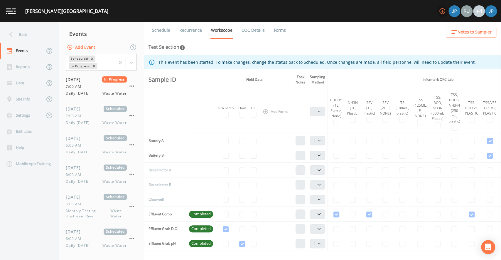
click at [440, 11] on icon "button" at bounding box center [442, 11] width 7 height 7
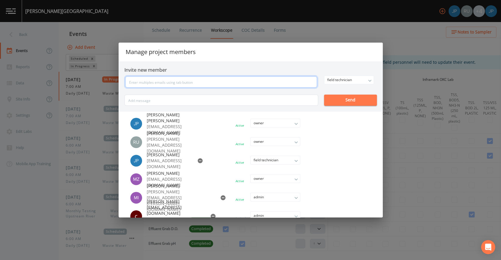
click at [212, 82] on input "text" at bounding box center [221, 81] width 192 height 11
paste input "[PERSON_NAME][EMAIL_ADDRESS][PERSON_NAME][DOMAIN_NAME]"
type input "[PERSON_NAME][EMAIL_ADDRESS][PERSON_NAME][DOMAIN_NAME]"
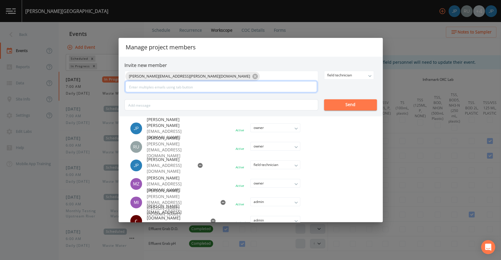
click at [200, 85] on input "text" at bounding box center [221, 86] width 192 height 11
paste input "[PERSON_NAME][EMAIL_ADDRESS][PERSON_NAME][DOMAIN_NAME]"
type input "[PERSON_NAME][EMAIL_ADDRESS][PERSON_NAME][DOMAIN_NAME]"
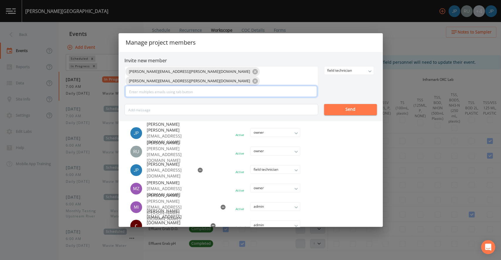
click at [163, 89] on input "text" at bounding box center [221, 91] width 192 height 11
paste input "[PERSON_NAME][EMAIL_ADDRESS][PERSON_NAME][DOMAIN_NAME]"
type input "[PERSON_NAME][EMAIL_ADDRESS][PERSON_NAME][DOMAIN_NAME]"
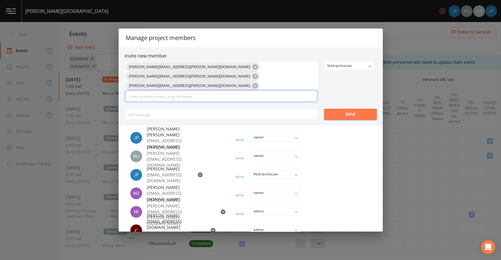
click at [186, 92] on input "text" at bounding box center [221, 95] width 192 height 11
paste input "[EMAIL_ADDRESS][PERSON_NAME][DOMAIN_NAME]"
type input "[EMAIL_ADDRESS][PERSON_NAME][DOMAIN_NAME]"
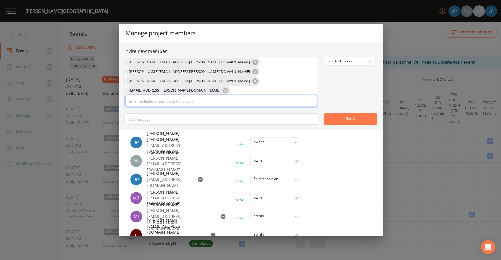
click at [198, 95] on input "text" at bounding box center [221, 100] width 192 height 11
paste input "[EMAIL_ADDRESS][DOMAIN_NAME]"
type input "[EMAIL_ADDRESS][DOMAIN_NAME]"
click at [201, 97] on input "text" at bounding box center [221, 100] width 192 height 11
paste input "[EMAIL_ADDRESS][PERSON_NAME][DOMAIN_NAME]"
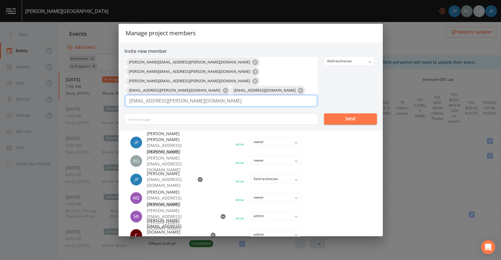
type input "[EMAIL_ADDRESS][PERSON_NAME][DOMAIN_NAME]"
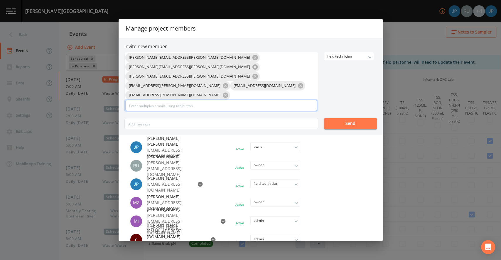
click at [189, 100] on input "text" at bounding box center [221, 105] width 192 height 11
paste input "[PERSON_NAME][EMAIL_ADDRESS][PERSON_NAME][DOMAIN_NAME]"
type input "[PERSON_NAME][EMAIL_ADDRESS][PERSON_NAME][DOMAIN_NAME]"
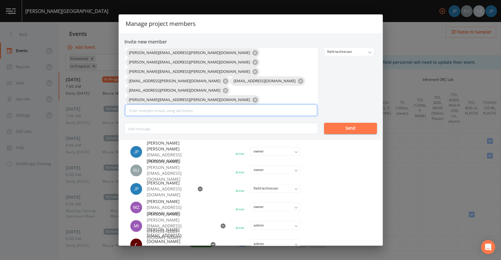
click at [181, 105] on input "text" at bounding box center [221, 110] width 192 height 11
paste input "[EMAIL_ADDRESS][DOMAIN_NAME]"
type input "[EMAIL_ADDRESS][DOMAIN_NAME]"
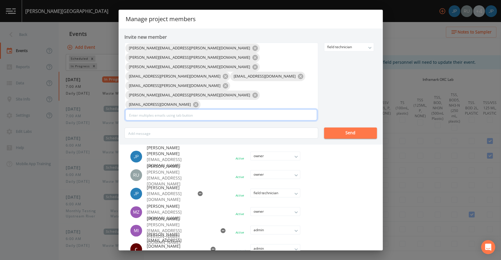
click at [216, 109] on input "text" at bounding box center [221, 114] width 192 height 11
paste input "[PERSON_NAME][EMAIL_ADDRESS][PERSON_NAME][DOMAIN_NAME]"
type input "[PERSON_NAME][EMAIL_ADDRESS][PERSON_NAME][DOMAIN_NAME]"
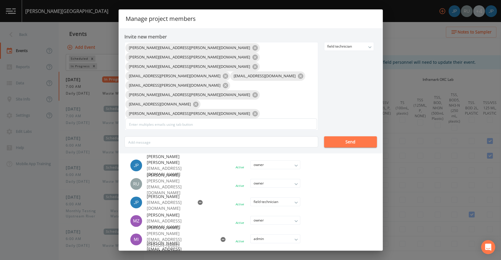
click at [333, 94] on div "[PERSON_NAME][EMAIL_ADDRESS][PERSON_NAME][DOMAIN_NAME] [PERSON_NAME][EMAIL_ADDR…" at bounding box center [250, 94] width 252 height 105
click at [349, 136] on button "Send" at bounding box center [350, 141] width 53 height 11
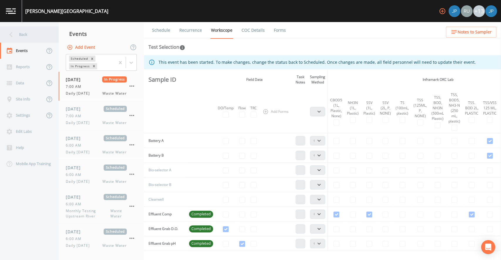
click at [33, 36] on div "Back" at bounding box center [26, 34] width 53 height 16
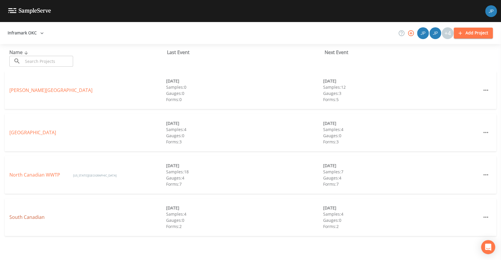
click at [30, 218] on link "South Canadian" at bounding box center [26, 217] width 35 height 6
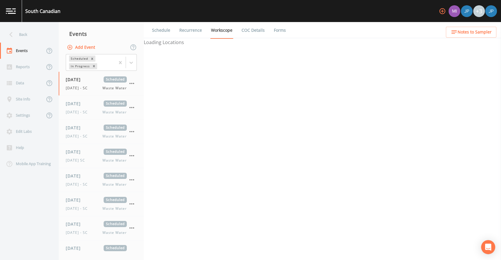
click at [442, 13] on icon "button" at bounding box center [442, 11] width 7 height 7
select select "b6a3c313-748b-4795-a028-792ad310bd60"
select select "092b3f94-5697-4c94-9891-da161916fdbb"
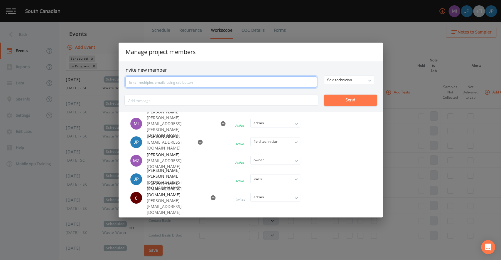
click at [193, 82] on input "text" at bounding box center [221, 81] width 192 height 11
paste input "[PERSON_NAME][EMAIL_ADDRESS][PERSON_NAME][DOMAIN_NAME]"
type input "[PERSON_NAME][EMAIL_ADDRESS][PERSON_NAME][DOMAIN_NAME]"
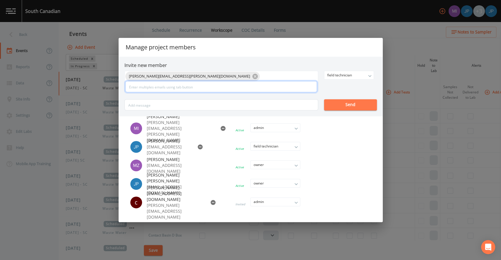
click at [141, 87] on input "text" at bounding box center [221, 86] width 192 height 11
paste input "[PERSON_NAME][EMAIL_ADDRESS][PERSON_NAME][DOMAIN_NAME]"
type input "[PERSON_NAME][EMAIL_ADDRESS][PERSON_NAME][DOMAIN_NAME]"
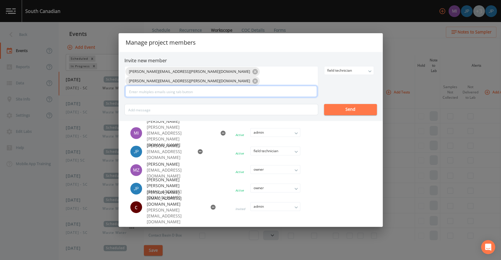
click at [139, 88] on input "text" at bounding box center [221, 91] width 192 height 11
paste input "[PERSON_NAME][EMAIL_ADDRESS][PERSON_NAME][DOMAIN_NAME]"
type input "[PERSON_NAME][EMAIL_ADDRESS][PERSON_NAME][DOMAIN_NAME]"
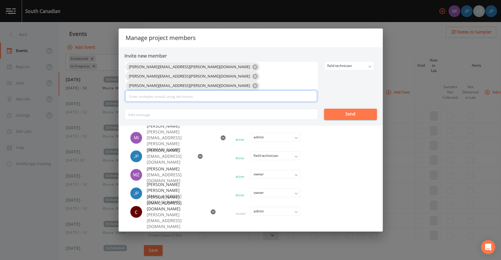
click at [183, 91] on input "text" at bounding box center [221, 95] width 192 height 11
paste input "[PERSON_NAME][EMAIL_ADDRESS][PERSON_NAME][DOMAIN_NAME]"
type input "[PERSON_NAME][EMAIL_ADDRESS][PERSON_NAME][DOMAIN_NAME]"
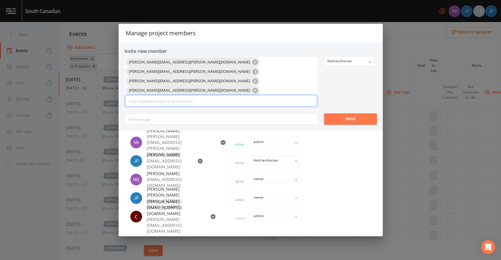
click at [171, 95] on input "text" at bounding box center [221, 100] width 192 height 11
paste input "[EMAIL_ADDRESS][DOMAIN_NAME]"
type input "[EMAIL_ADDRESS][DOMAIN_NAME]"
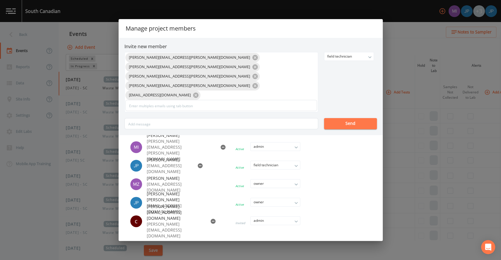
click at [343, 85] on div "[PERSON_NAME][EMAIL_ADDRESS][PERSON_NAME][DOMAIN_NAME] [PERSON_NAME][EMAIL_ADDR…" at bounding box center [250, 90] width 252 height 77
click at [338, 118] on button "Send" at bounding box center [350, 123] width 53 height 11
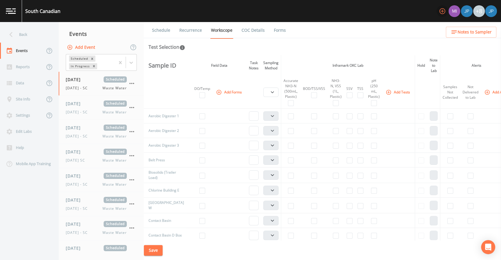
click at [441, 14] on icon "button" at bounding box center [442, 11] width 7 height 7
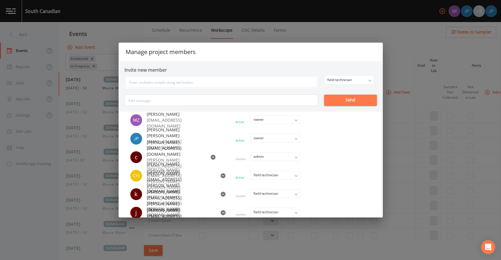
scroll to position [84, 0]
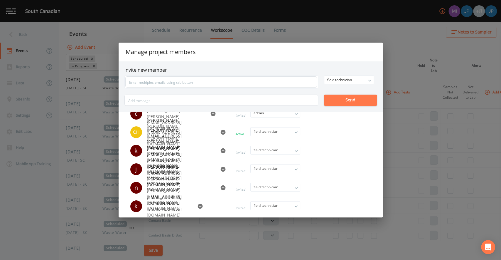
click at [391, 42] on div "Manage project members Invite new member field technician owner admin field tec…" at bounding box center [250, 130] width 501 height 260
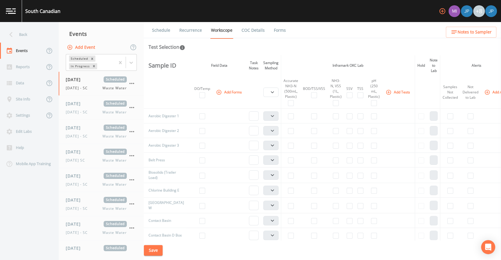
click at [389, 36] on ul "Schedule Recurrence Workscope COC Details Forms" at bounding box center [322, 30] width 357 height 16
click at [35, 32] on div "Back" at bounding box center [26, 34] width 53 height 16
